Goal: Information Seeking & Learning: Learn about a topic

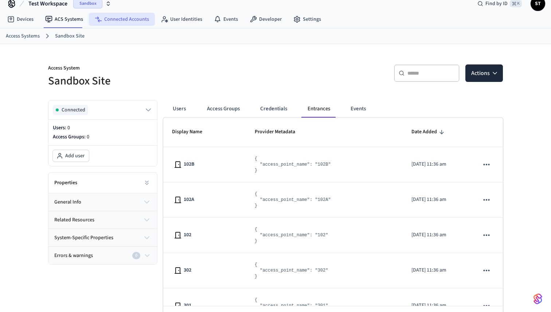
click at [114, 23] on link "Connected Accounts" at bounding box center [122, 19] width 66 height 13
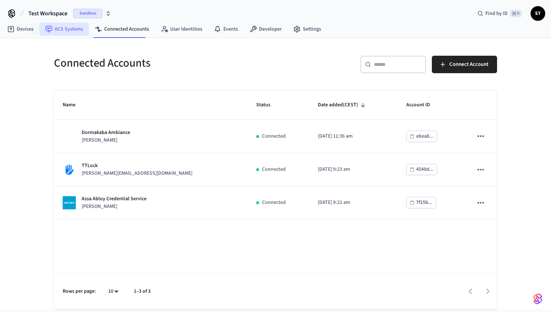
click at [61, 29] on link "ACS Systems" at bounding box center [64, 29] width 50 height 13
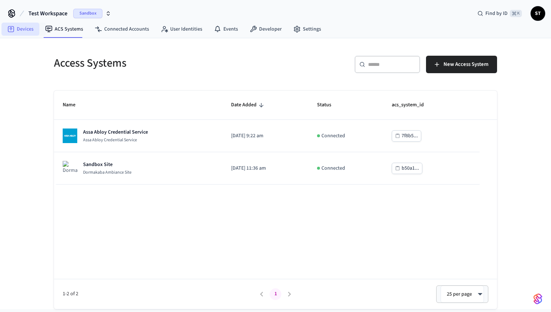
click at [28, 26] on link "Devices" at bounding box center [20, 29] width 38 height 13
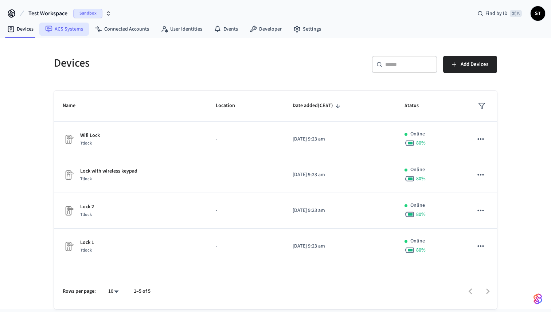
click at [67, 30] on link "ACS Systems" at bounding box center [64, 29] width 50 height 13
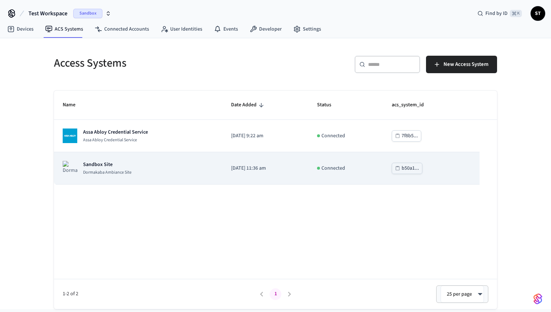
click at [451, 167] on td "b50a1..." at bounding box center [431, 168] width 97 height 32
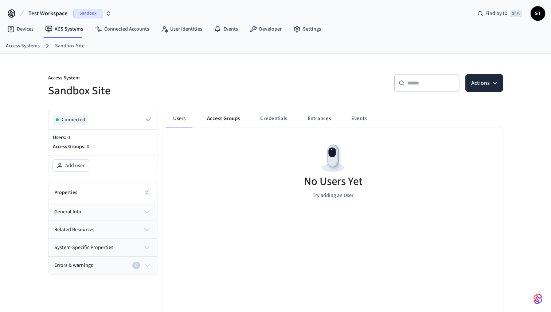
click at [219, 118] on button "Access Groups" at bounding box center [223, 118] width 44 height 17
click at [323, 118] on button "Entrances" at bounding box center [318, 118] width 35 height 17
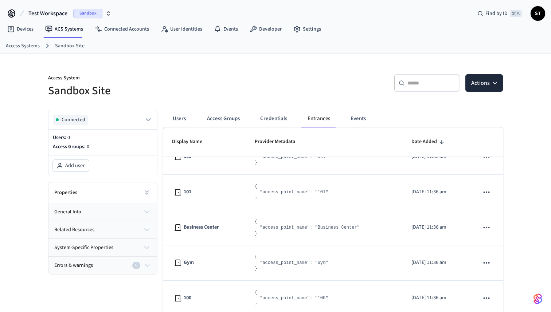
scroll to position [34, 0]
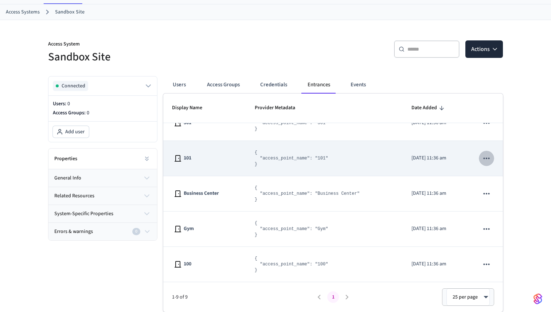
click at [482, 157] on icon "sticky table" at bounding box center [486, 158] width 9 height 9
click at [482, 157] on div at bounding box center [275, 156] width 551 height 312
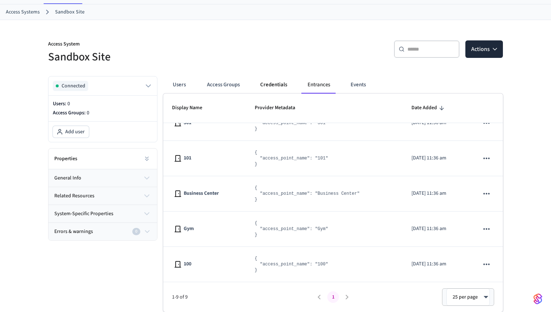
click at [276, 83] on button "Credentials" at bounding box center [273, 84] width 39 height 17
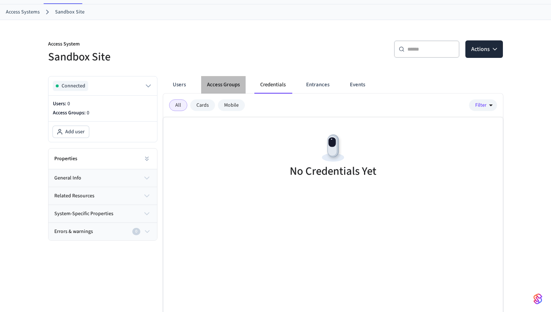
click at [231, 84] on button "Access Groups" at bounding box center [223, 84] width 44 height 17
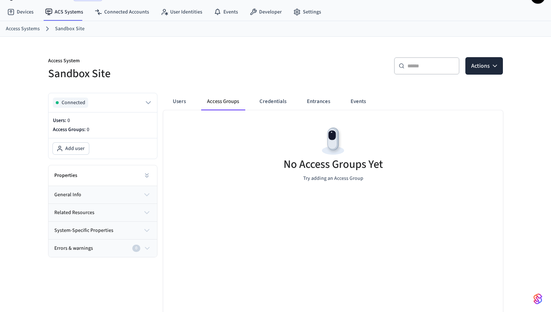
scroll to position [0, 0]
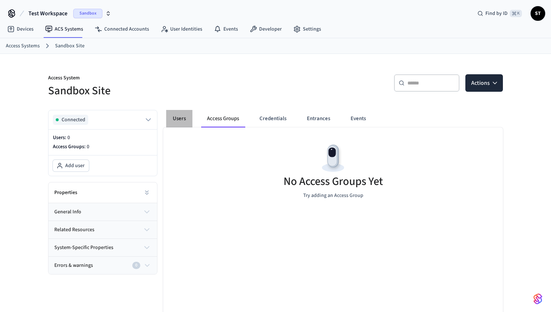
click at [181, 122] on button "Users" at bounding box center [179, 118] width 26 height 17
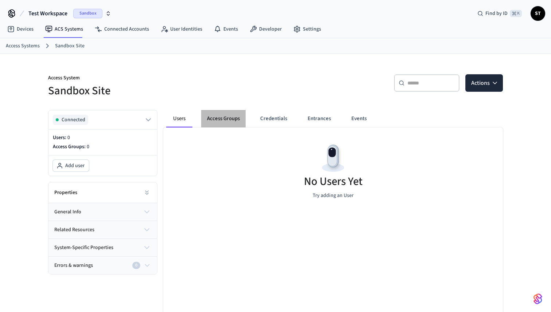
click at [223, 121] on button "Access Groups" at bounding box center [223, 118] width 44 height 17
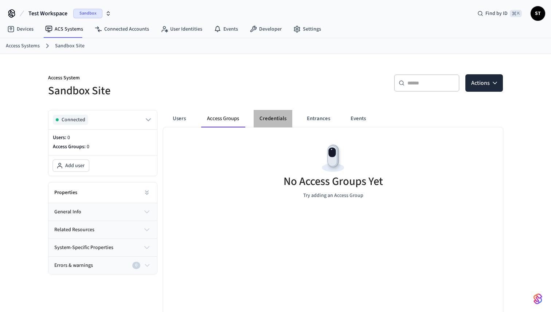
click at [286, 122] on button "Credentials" at bounding box center [273, 118] width 39 height 17
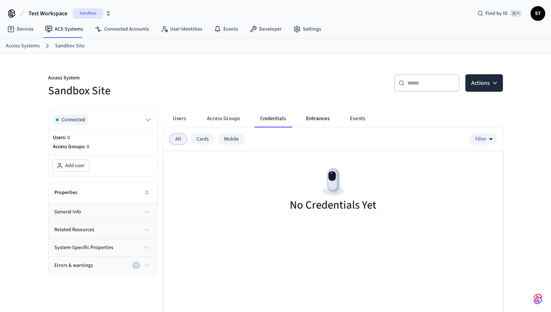
click at [318, 118] on button "Entrances" at bounding box center [317, 118] width 35 height 17
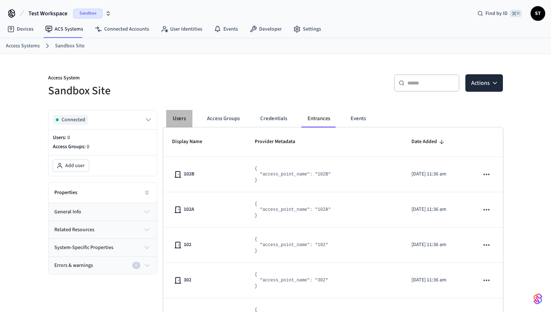
click at [182, 120] on button "Users" at bounding box center [179, 118] width 26 height 17
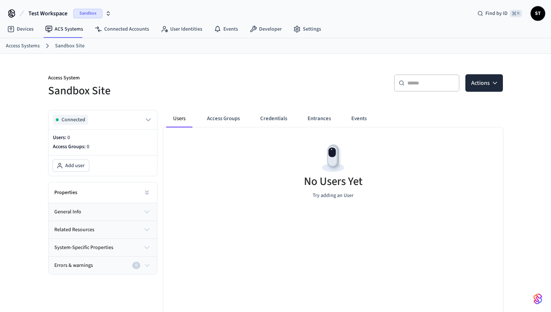
click at [68, 46] on link "Sandbox Site" at bounding box center [70, 46] width 30 height 8
click at [124, 30] on link "Connected Accounts" at bounding box center [122, 29] width 66 height 13
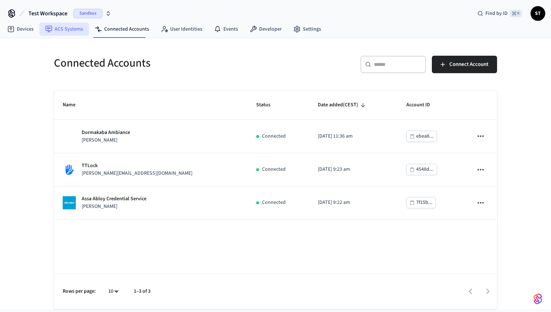
click at [66, 33] on link "ACS Systems" at bounding box center [64, 29] width 50 height 13
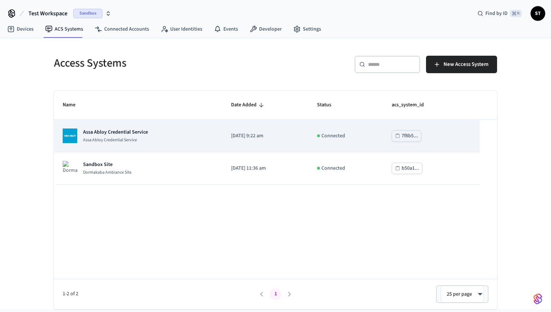
click at [454, 136] on td "7f8b5..." at bounding box center [431, 136] width 97 height 32
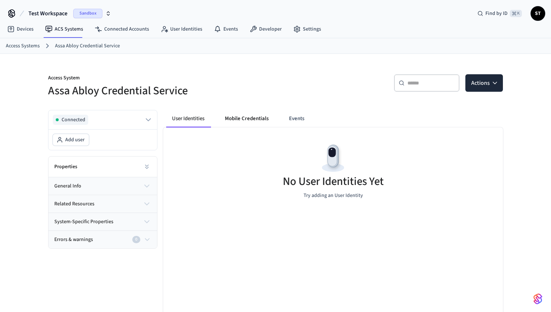
click at [238, 119] on button "Mobile Credentials" at bounding box center [246, 118] width 55 height 17
click at [190, 118] on button "User Identities" at bounding box center [189, 118] width 46 height 17
click at [256, 117] on button "Mobile Credentials" at bounding box center [246, 118] width 55 height 17
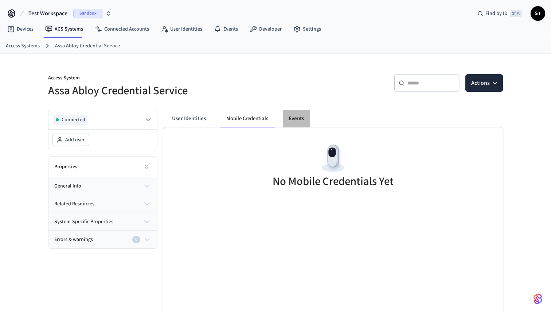
click at [298, 118] on button "Events" at bounding box center [296, 118] width 27 height 17
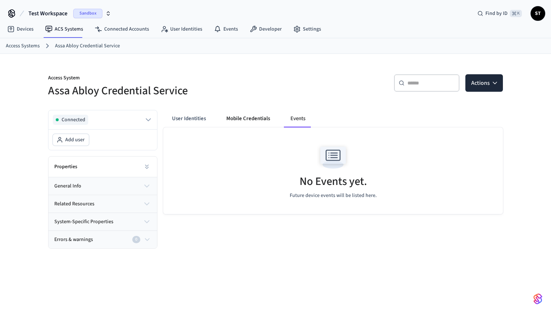
click at [246, 119] on button "Mobile Credentials" at bounding box center [247, 118] width 55 height 17
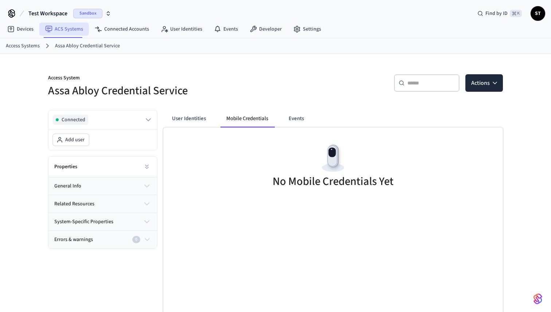
click at [71, 30] on link "ACS Systems" at bounding box center [64, 29] width 50 height 13
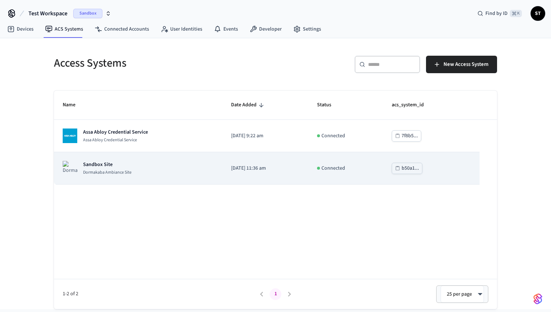
click at [144, 170] on div "Sandbox Site [GEOGRAPHIC_DATA]" at bounding box center [138, 168] width 151 height 15
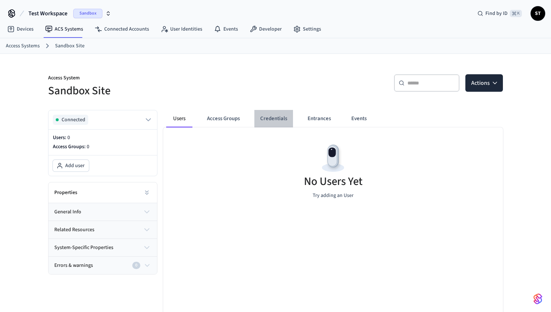
click at [281, 122] on button "Credentials" at bounding box center [273, 118] width 39 height 17
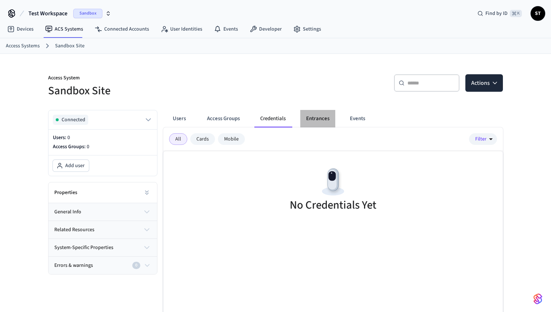
click at [322, 119] on button "Entrances" at bounding box center [317, 118] width 35 height 17
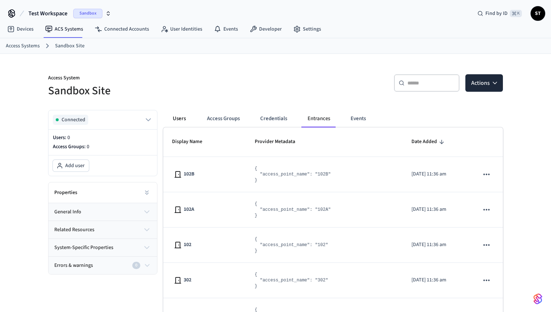
click at [176, 119] on button "Users" at bounding box center [179, 118] width 26 height 17
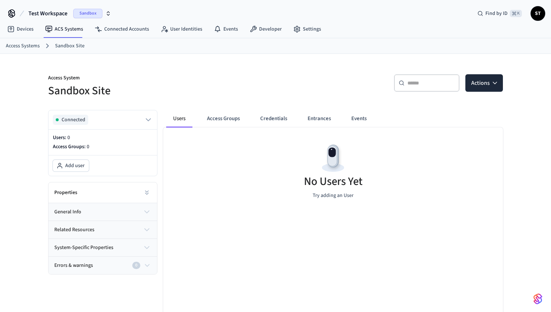
click at [212, 75] on p "Access System" at bounding box center [159, 78] width 223 height 9
click at [260, 30] on link "Developer" at bounding box center [266, 29] width 44 height 13
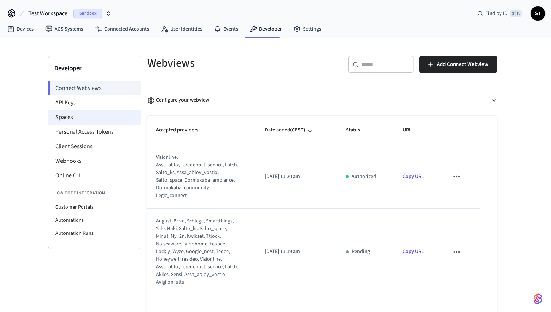
click at [70, 121] on li "Spaces" at bounding box center [94, 117] width 93 height 15
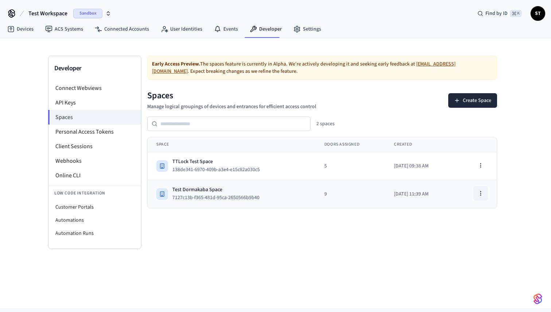
click at [483, 192] on icon "button" at bounding box center [481, 194] width 6 height 6
click at [474, 212] on div "View Space" at bounding box center [461, 210] width 49 height 12
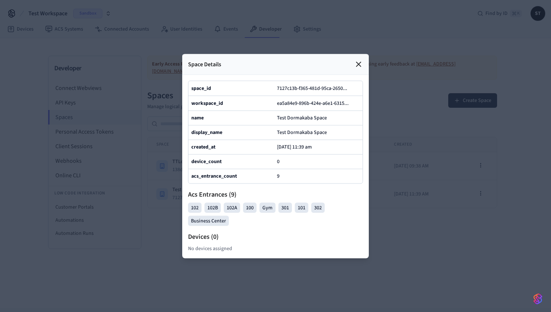
click at [205, 87] on b "space_id" at bounding box center [201, 88] width 20 height 7
copy b "space_id"
click at [205, 89] on b "space_id" at bounding box center [201, 88] width 20 height 7
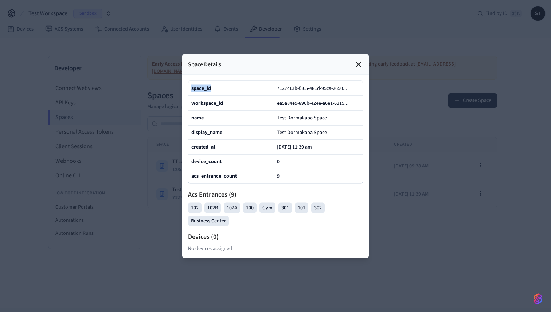
click at [360, 62] on icon at bounding box center [358, 64] width 9 height 9
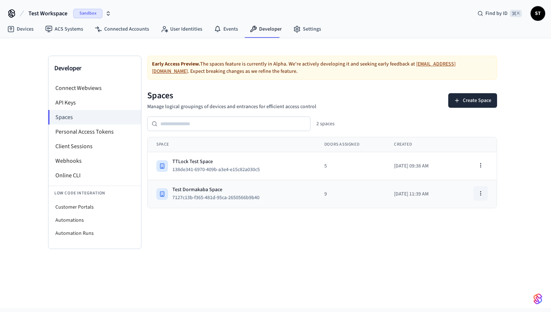
click at [481, 193] on circle "button" at bounding box center [480, 193] width 0 height 0
click at [468, 208] on div "View Space" at bounding box center [461, 210] width 49 height 12
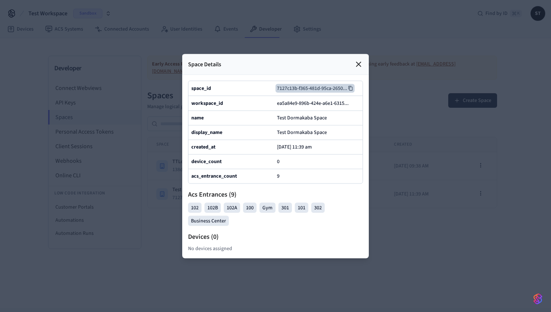
click at [353, 88] on icon at bounding box center [350, 88] width 5 height 5
click at [356, 64] on icon at bounding box center [358, 64] width 9 height 9
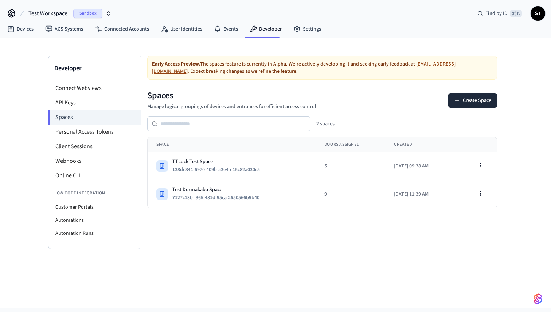
click at [363, 106] on div "Spaces Manage logical groupings of devices and entrances for efficient access c…" at bounding box center [322, 100] width 350 height 21
click at [70, 99] on li "API Keys" at bounding box center [94, 102] width 93 height 15
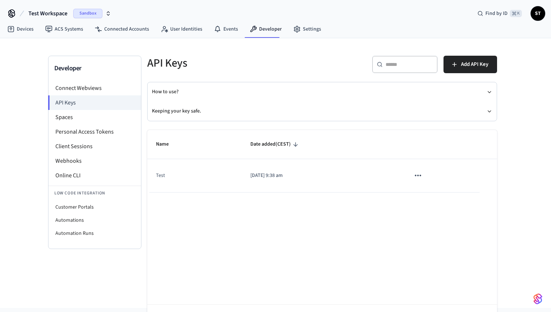
click at [416, 175] on icon "sticky table" at bounding box center [417, 175] width 9 height 9
click at [366, 245] on div at bounding box center [275, 156] width 551 height 312
click at [460, 61] on button "Add API Key" at bounding box center [470, 64] width 54 height 17
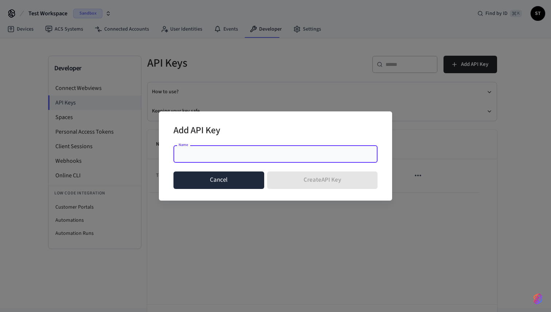
click at [217, 178] on button "Cancel" at bounding box center [218, 180] width 91 height 17
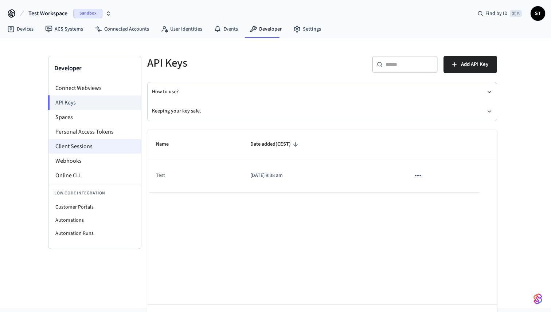
click at [79, 148] on li "Client Sessions" at bounding box center [94, 146] width 93 height 15
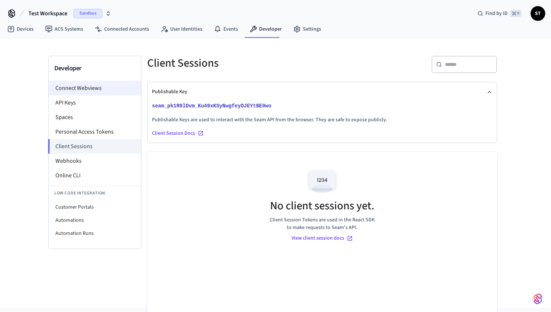
click at [82, 91] on li "Connect Webviews" at bounding box center [94, 88] width 93 height 15
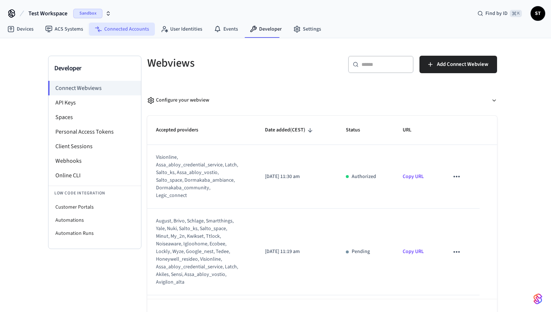
click at [126, 28] on link "Connected Accounts" at bounding box center [122, 29] width 66 height 13
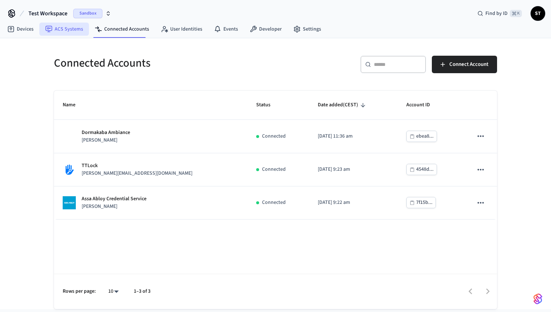
click at [68, 31] on link "ACS Systems" at bounding box center [64, 29] width 50 height 13
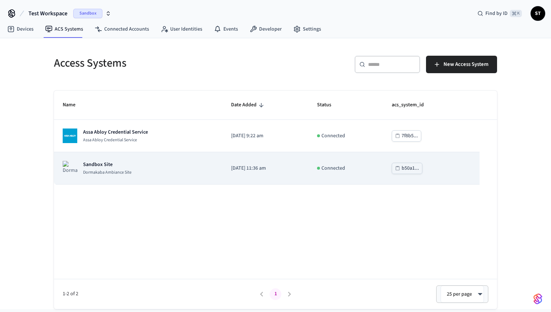
click at [411, 167] on div "b50a1..." at bounding box center [409, 168] width 17 height 9
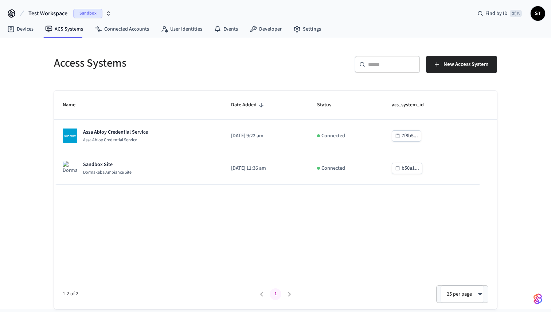
click at [203, 219] on div "Name Date Added Status acs_system_id Assa Abloy Credential Service Assa Abloy C…" at bounding box center [275, 200] width 443 height 219
